Goal: Find specific page/section: Find specific page/section

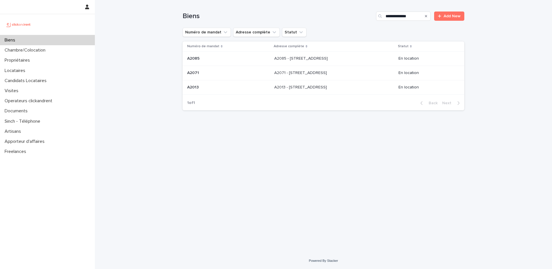
click at [425, 18] on div "Search" at bounding box center [425, 15] width 9 height 9
click at [426, 16] on icon "Search" at bounding box center [426, 16] width 2 height 2
click at [391, 17] on input "Search" at bounding box center [403, 15] width 55 height 9
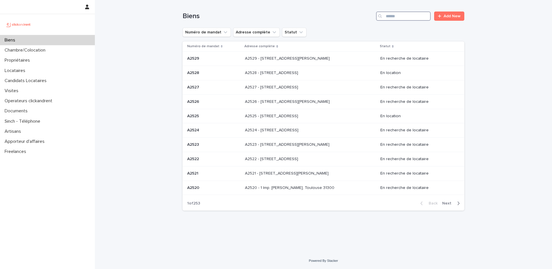
paste input "*****"
type input "*****"
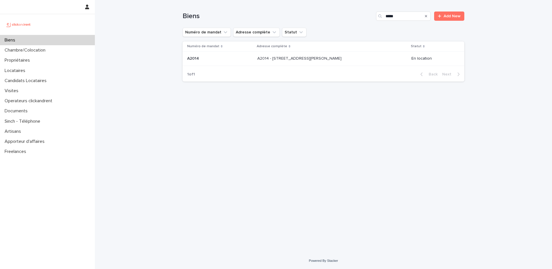
click at [308, 59] on p "A2014 - [STREET_ADDRESS][PERSON_NAME]" at bounding box center [299, 58] width 85 height 6
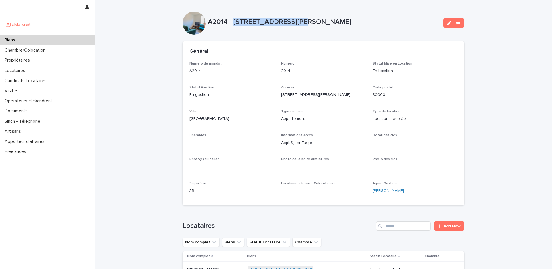
drag, startPoint x: 289, startPoint y: 23, endPoint x: 233, endPoint y: 20, distance: 56.4
click at [233, 20] on p "A2014 - [STREET_ADDRESS][PERSON_NAME]" at bounding box center [323, 22] width 231 height 8
copy p "[STREET_ADDRESS][PERSON_NAME]"
click at [49, 37] on div "Biens" at bounding box center [47, 40] width 95 height 10
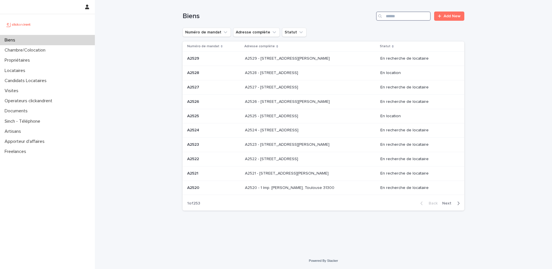
click at [403, 14] on input "Search" at bounding box center [403, 15] width 55 height 9
paste input "**********"
type input "**********"
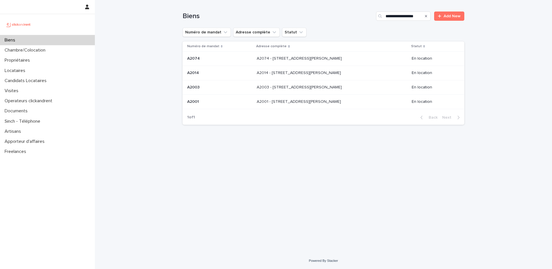
click at [356, 57] on div "A2074 - [STREET_ADDRESS][PERSON_NAME] - [STREET_ADDRESS][PERSON_NAME]" at bounding box center [332, 58] width 150 height 9
click at [277, 77] on div "A2014 - [STREET_ADDRESS][PERSON_NAME] - [STREET_ADDRESS][PERSON_NAME]" at bounding box center [332, 72] width 150 height 9
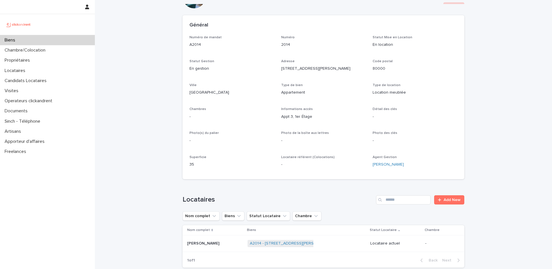
scroll to position [24, 0]
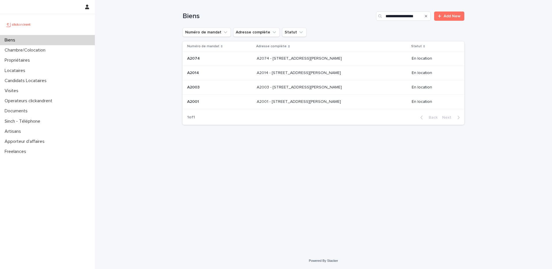
click at [279, 92] on td "A2003 - [STREET_ADDRESS][PERSON_NAME] - [STREET_ADDRESS][PERSON_NAME]" at bounding box center [331, 87] width 155 height 14
click at [292, 106] on td "A2001 - [STREET_ADDRESS][GEOGRAPHIC_DATA][PERSON_NAME][STREET_ADDRESS][PERSON_N…" at bounding box center [331, 101] width 155 height 14
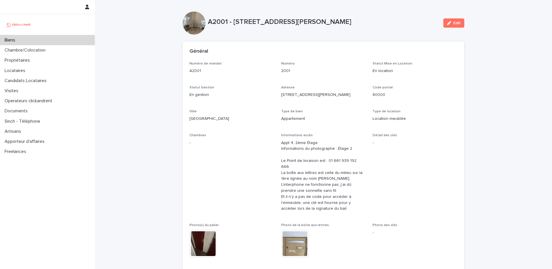
click at [218, 21] on p "A2001 - [STREET_ADDRESS][PERSON_NAME]" at bounding box center [323, 22] width 231 height 8
copy p "A2001"
click at [46, 40] on div "Biens" at bounding box center [47, 40] width 95 height 10
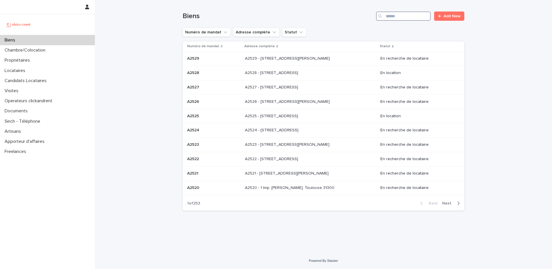
click at [408, 18] on input "Search" at bounding box center [403, 15] width 55 height 9
paste input "*****"
type input "*****"
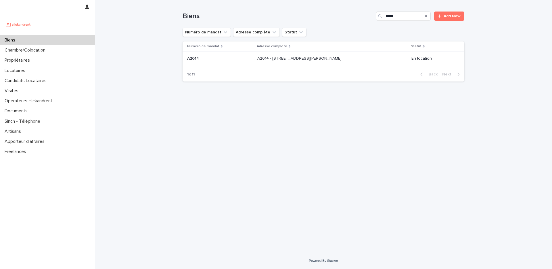
click at [352, 59] on p at bounding box center [305, 58] width 96 height 5
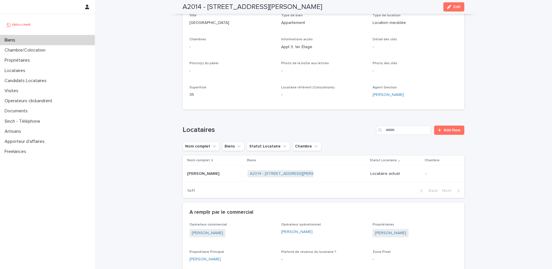
scroll to position [97, 0]
click at [233, 176] on div "[PERSON_NAME] [PERSON_NAME]" at bounding box center [215, 172] width 56 height 9
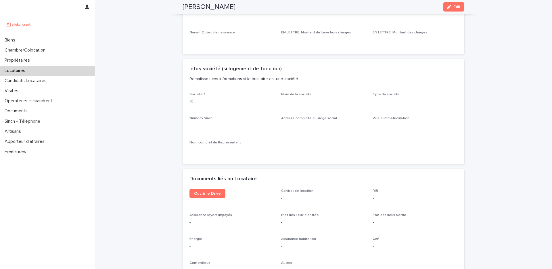
scroll to position [483, 0]
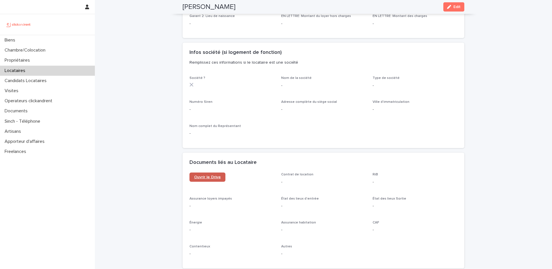
click at [212, 173] on link "Ouvrir le Drive" at bounding box center [207, 176] width 36 height 9
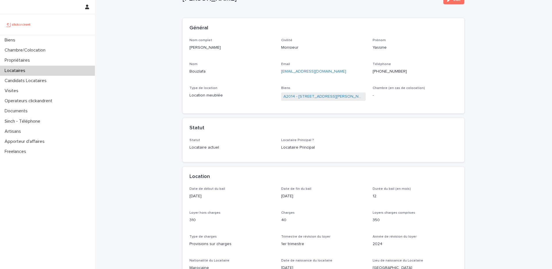
scroll to position [26, 0]
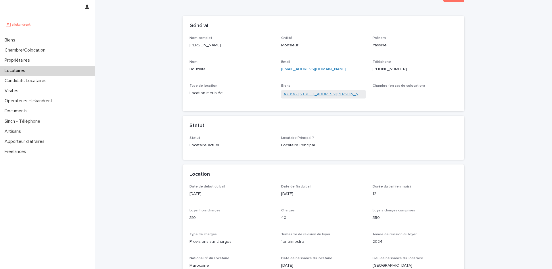
click at [302, 94] on link "A2014 - [STREET_ADDRESS][PERSON_NAME]" at bounding box center [323, 94] width 80 height 6
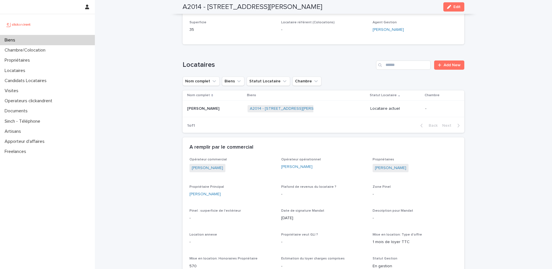
scroll to position [162, 0]
